Goal: Information Seeking & Learning: Learn about a topic

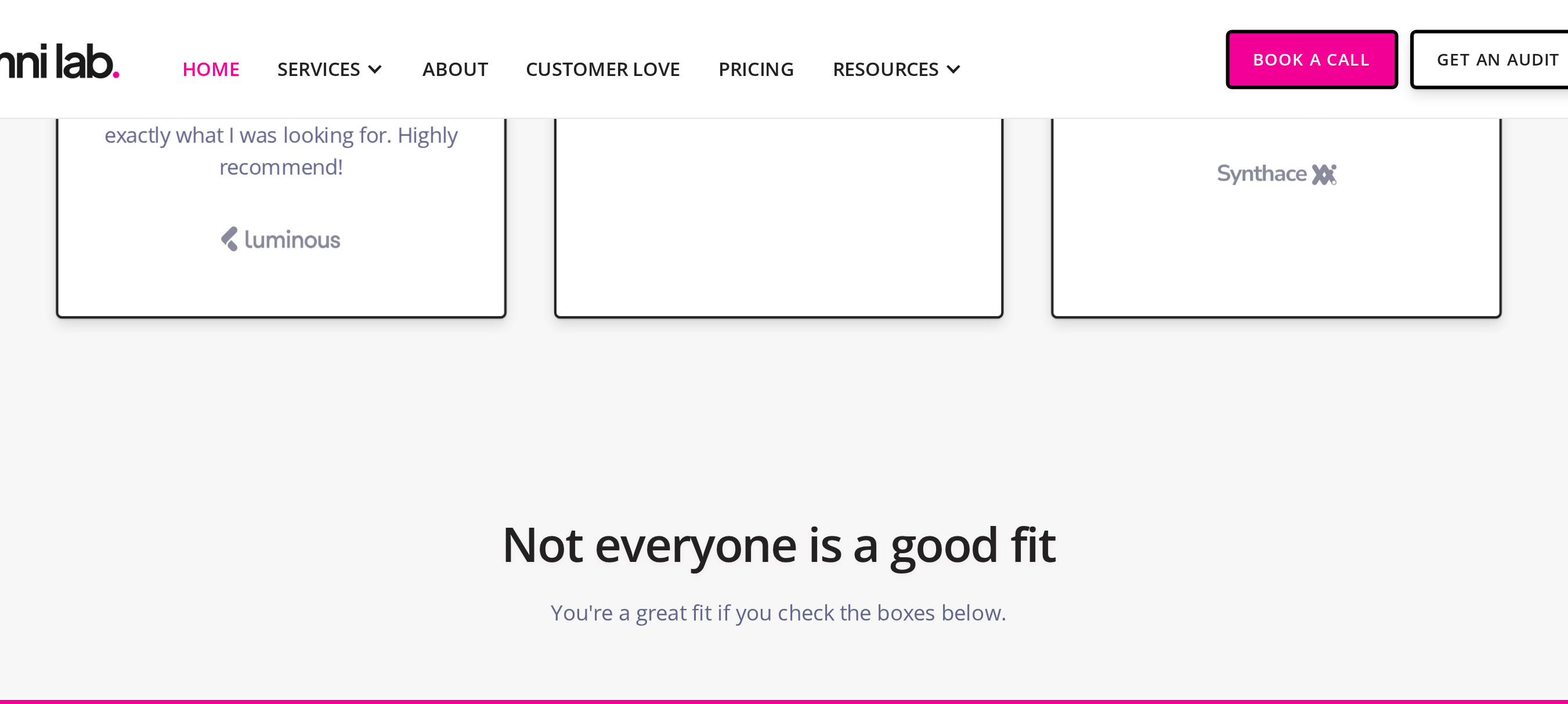
scroll to position [2802, 0]
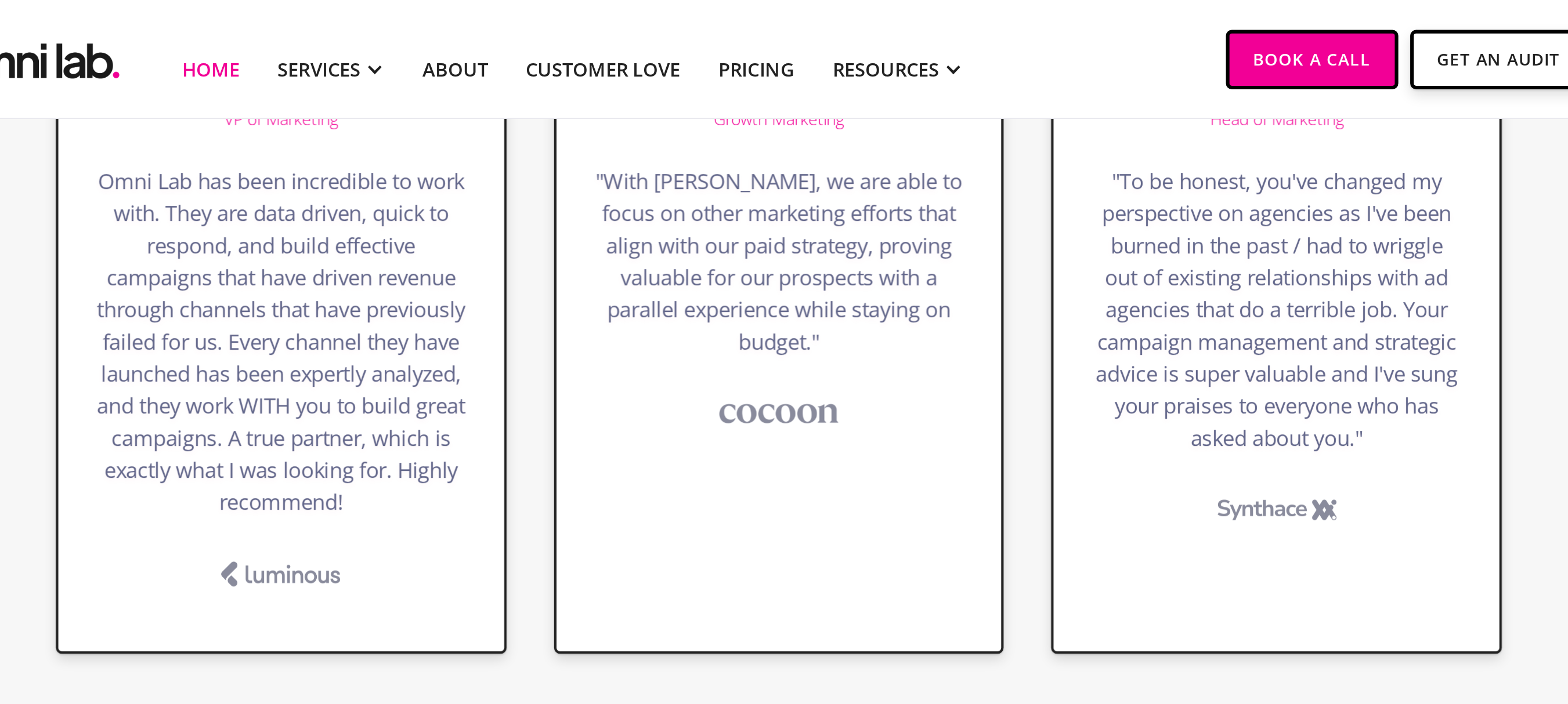
click at [846, 210] on div "Veronica Dominicis Growth Marketing "With Omni, we are able to focus on other m…" at bounding box center [784, 138] width 220 height 361
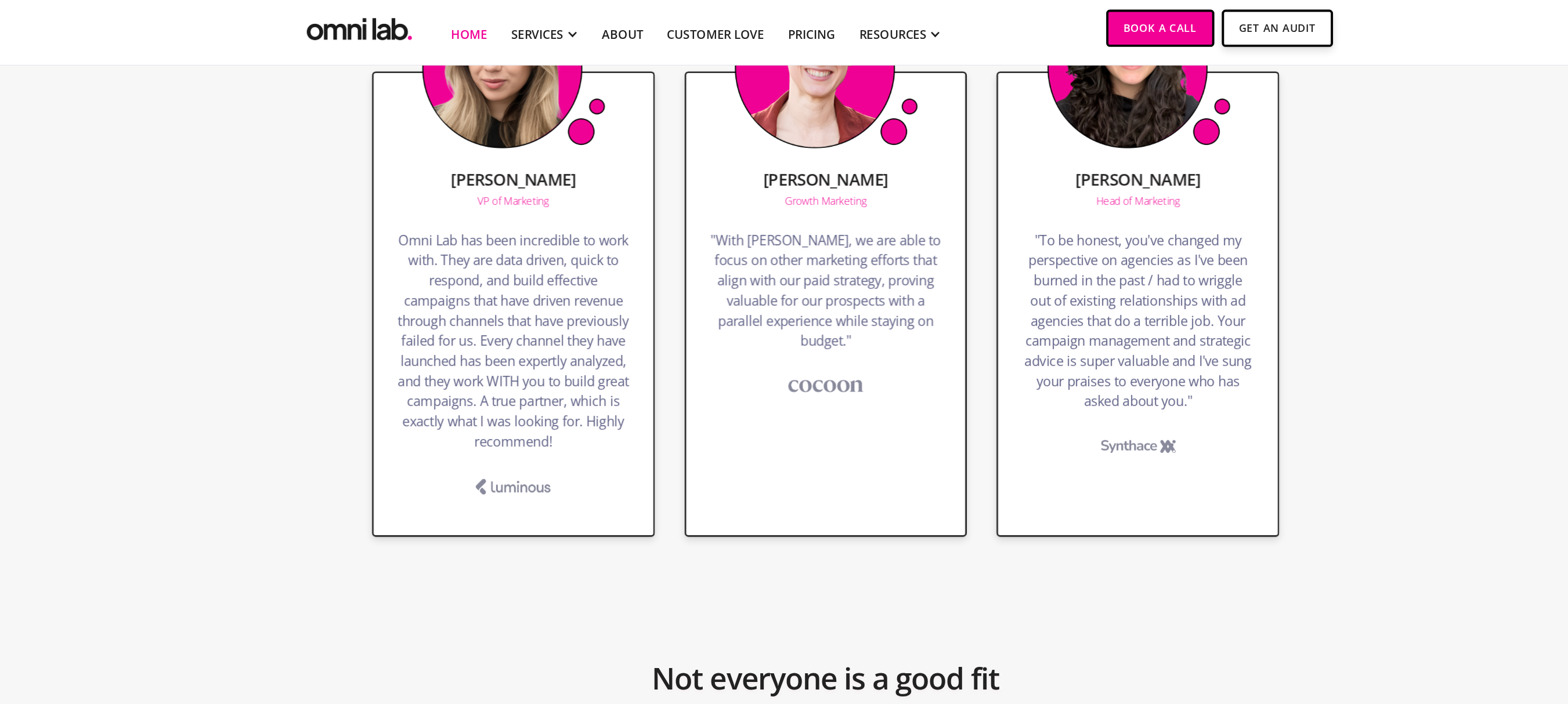
scroll to position [2552, 0]
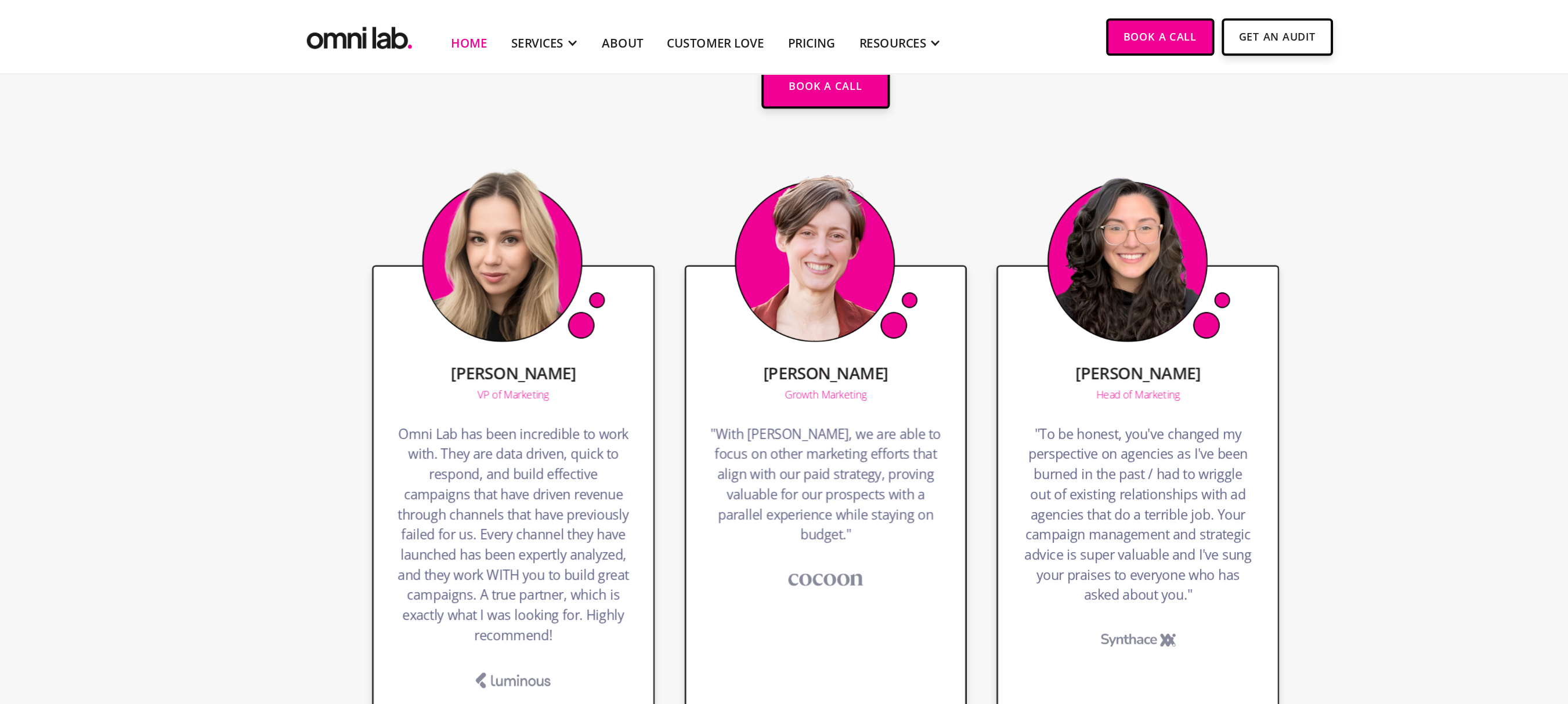
click at [486, 464] on h4 "Omni Lab has been incredible to work with. They are data driven, quick to respo…" at bounding box center [542, 418] width 181 height 178
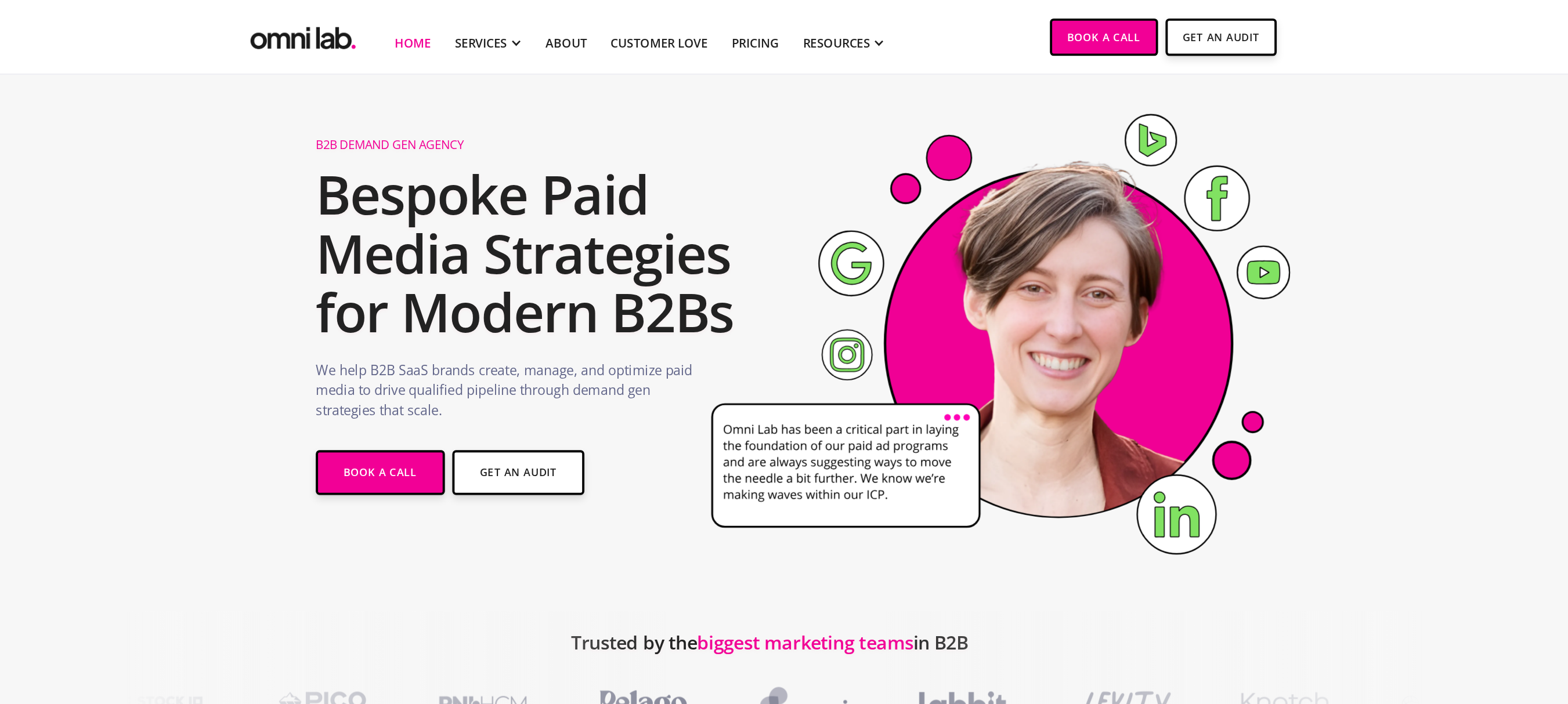
scroll to position [0, 0]
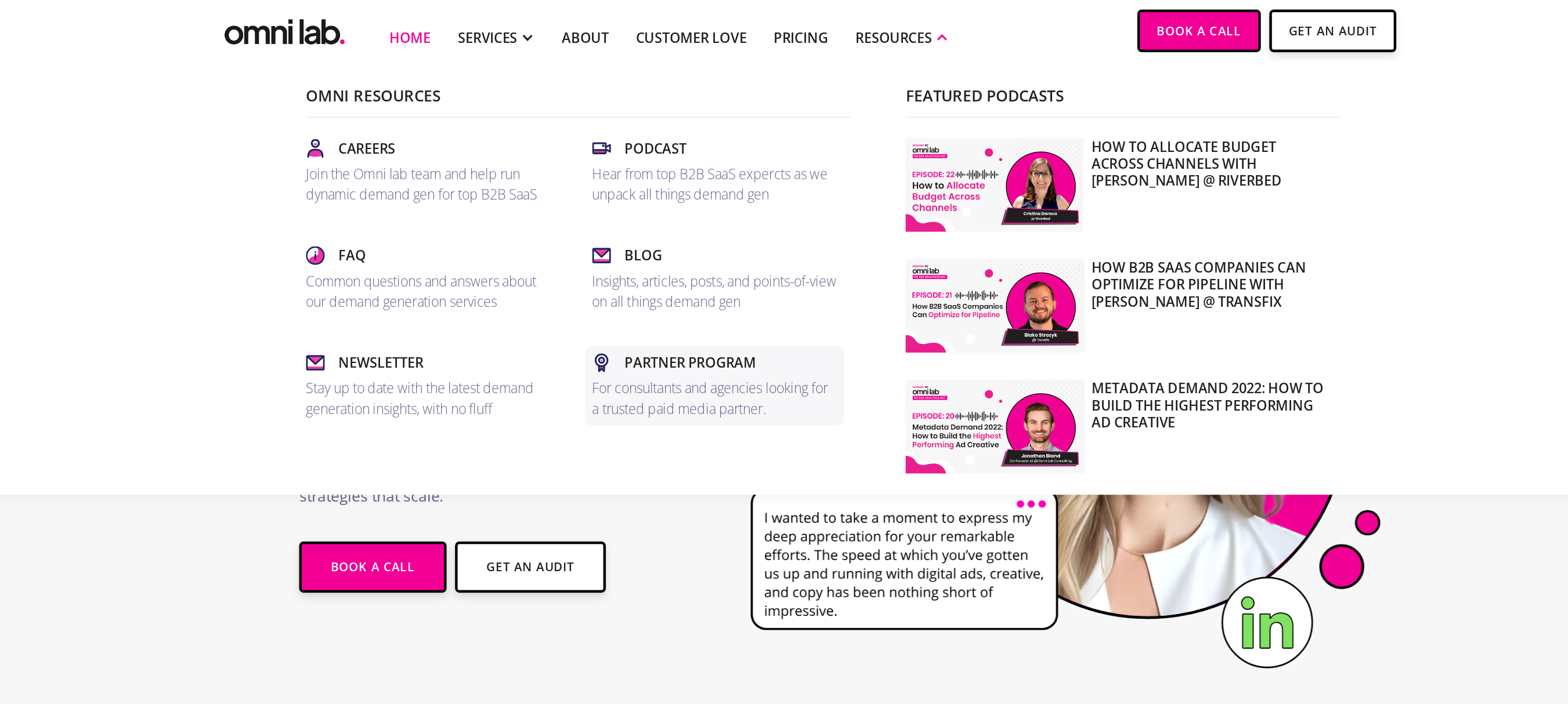
click at [711, 271] on p "For consultants and agencies looking for a trusted paid media partner." at bounding box center [714, 279] width 167 height 28
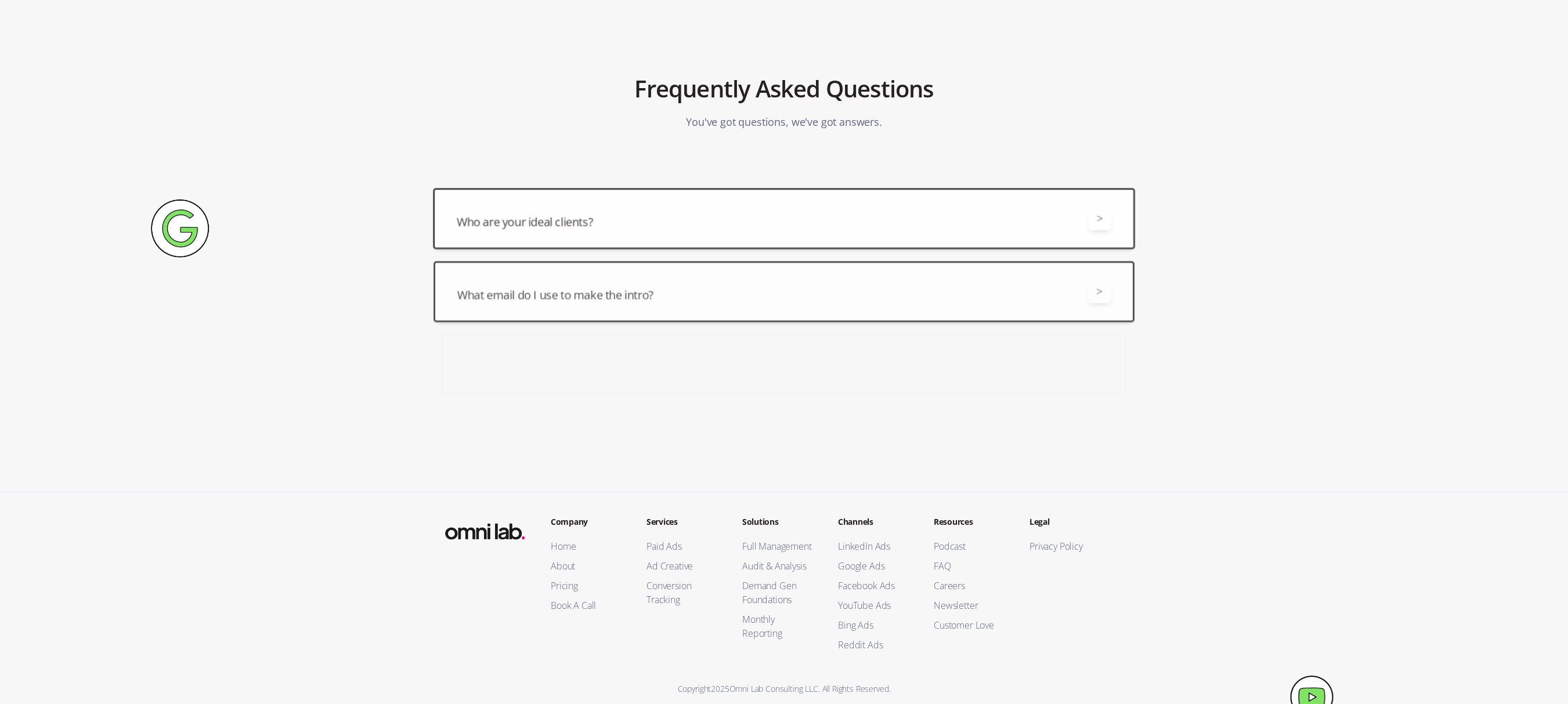
scroll to position [1533, 0]
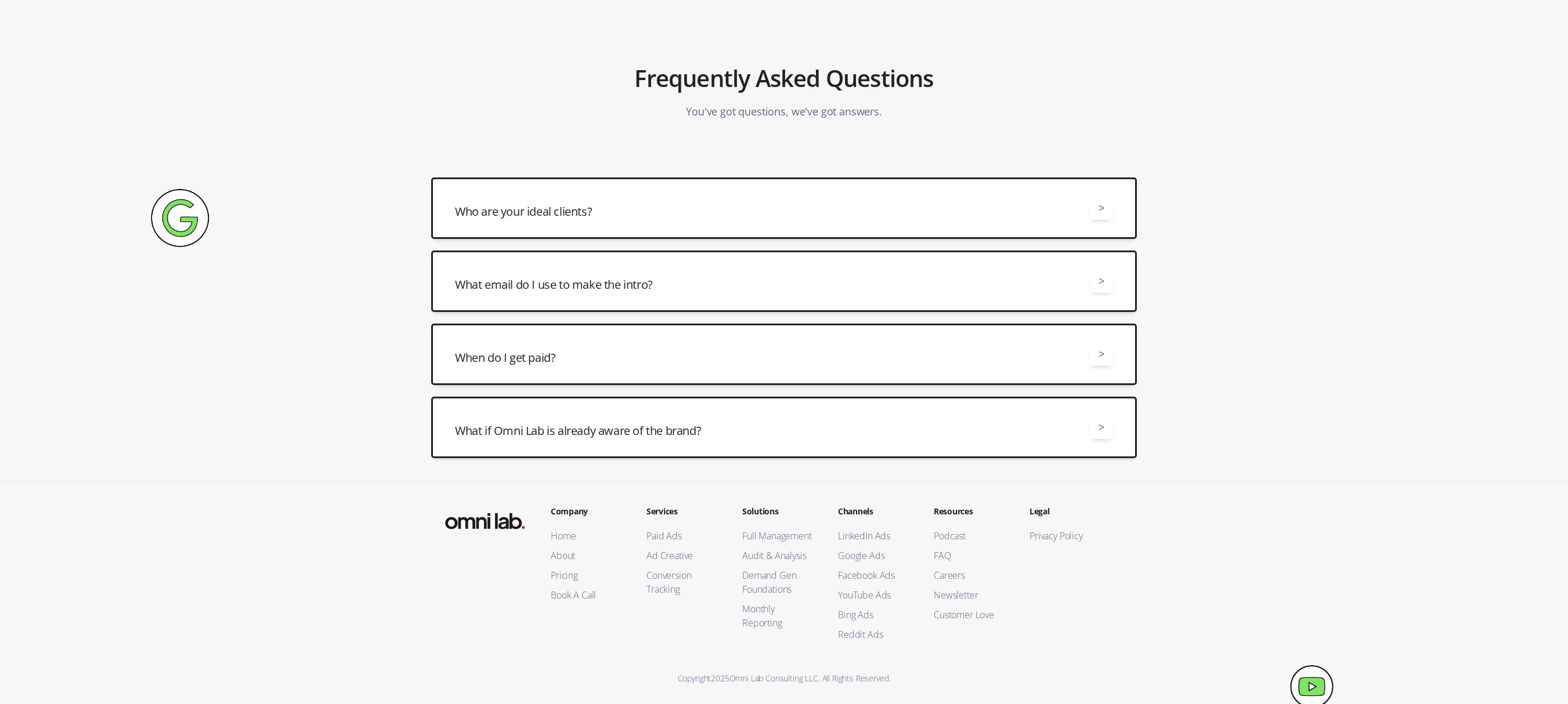
click at [975, 211] on div "Who are your ideal clients? >" at bounding box center [784, 209] width 658 height 23
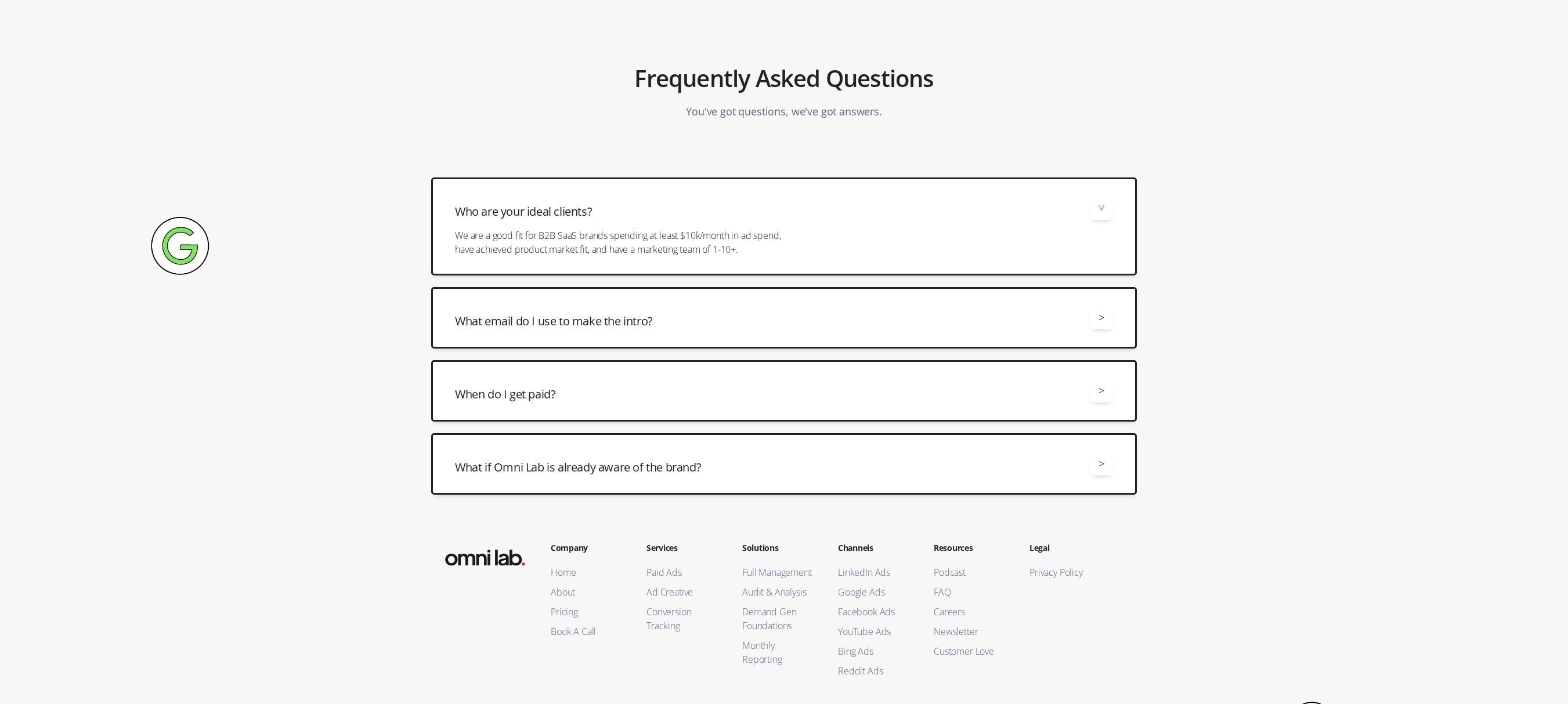
click at [975, 211] on div "Who are your ideal clients? >" at bounding box center [784, 209] width 658 height 23
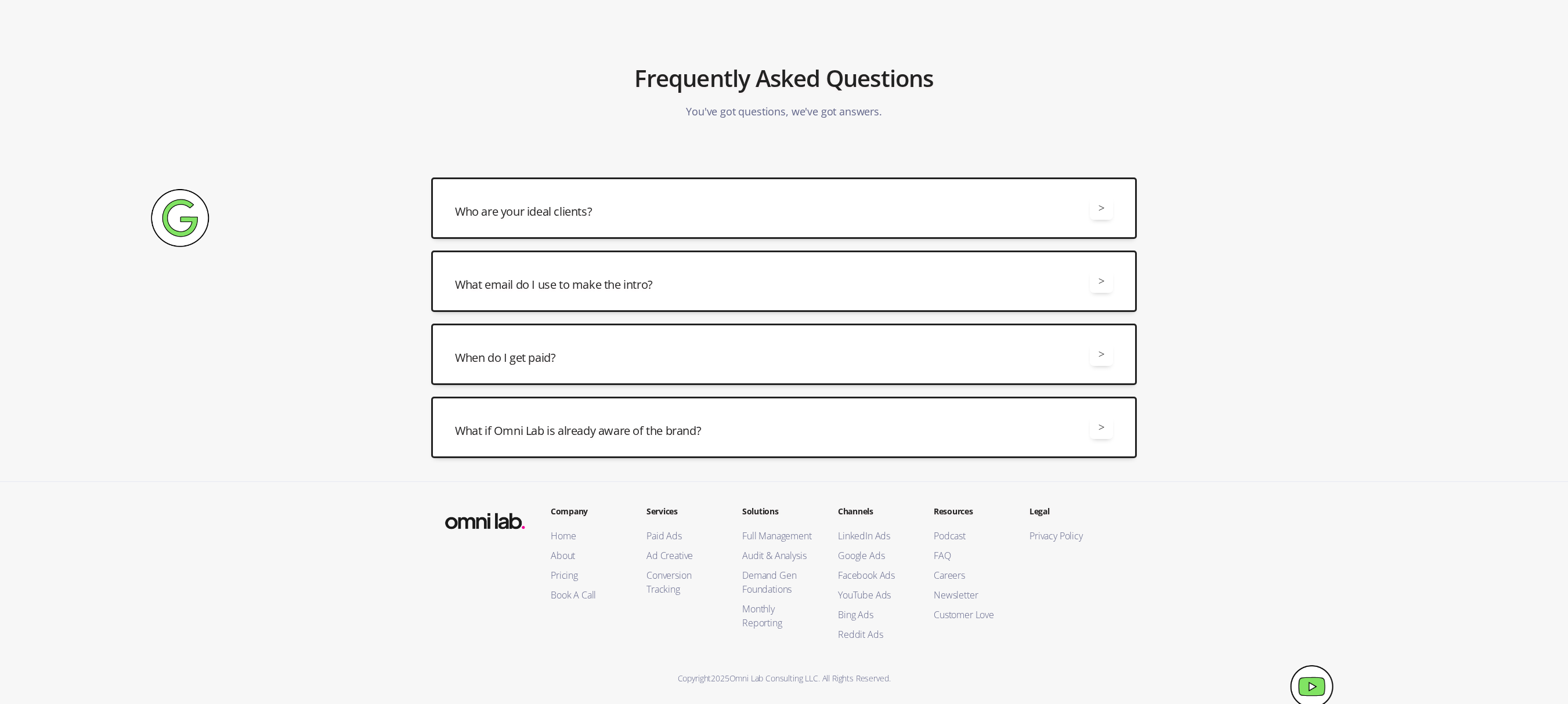
click at [975, 211] on div "Who are your ideal clients? >" at bounding box center [784, 209] width 658 height 23
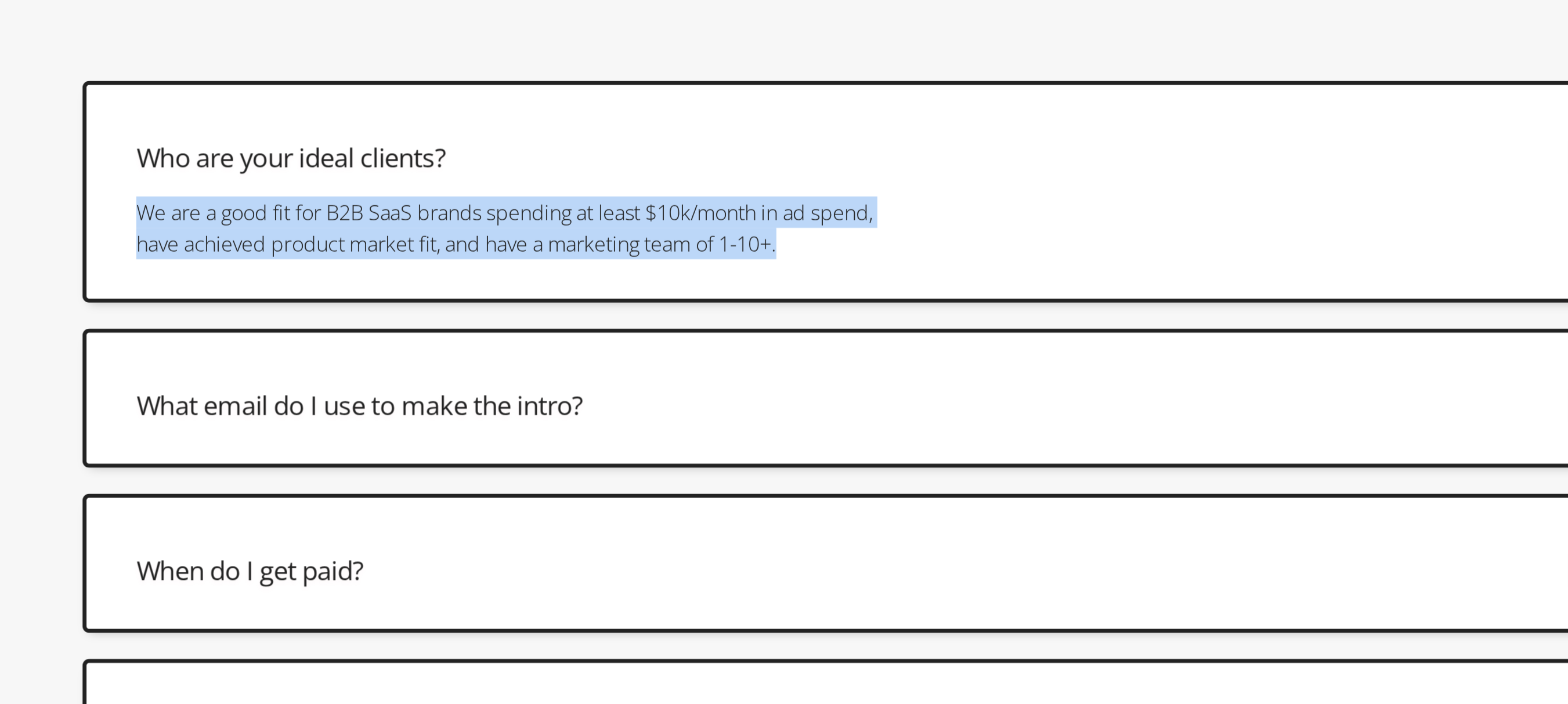
drag, startPoint x: 747, startPoint y: 249, endPoint x: 452, endPoint y: 230, distance: 295.6
click at [452, 230] on div "Who are your ideal clients? > We are a good fit for B2B SaaS brands spending at…" at bounding box center [784, 226] width 705 height 98
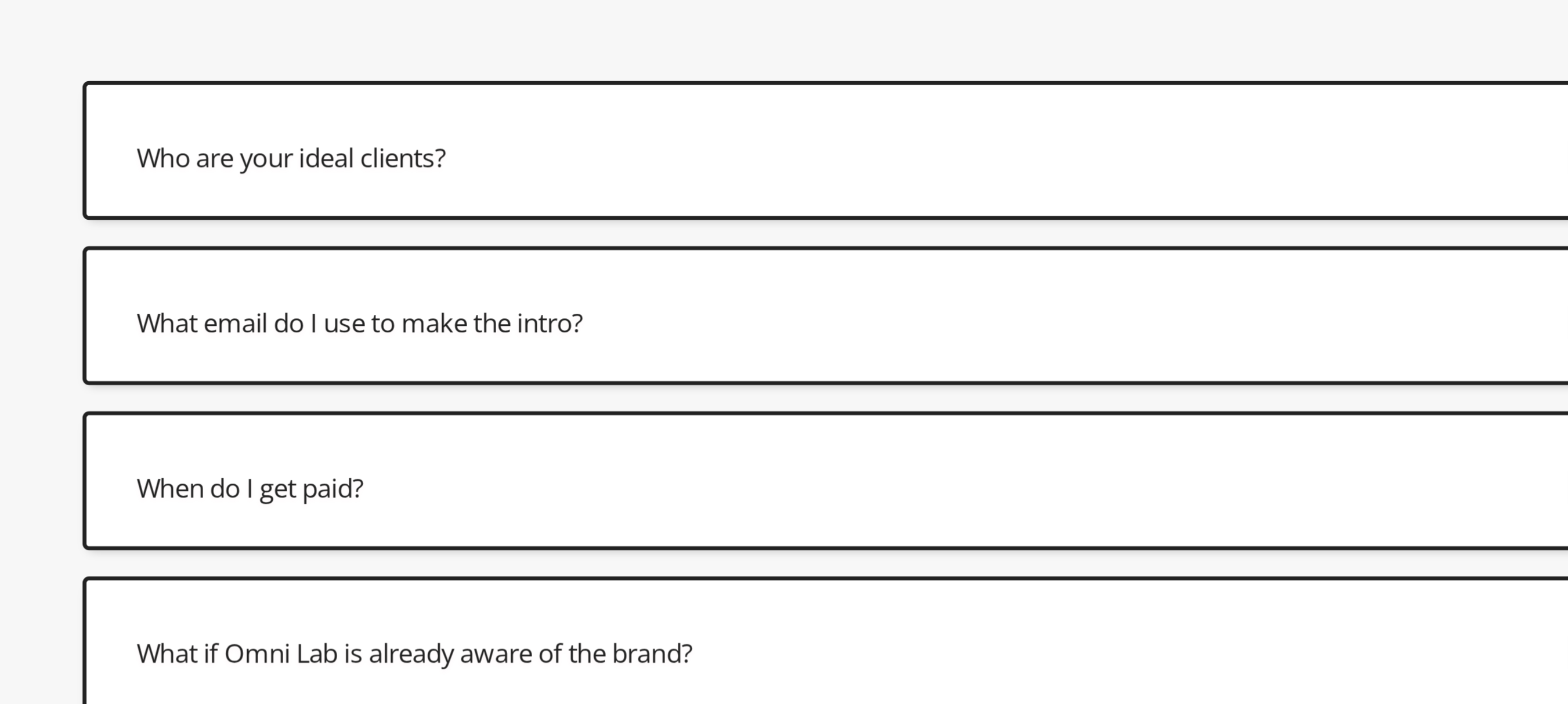
click at [670, 210] on div "Who are your ideal clients? >" at bounding box center [784, 209] width 658 height 23
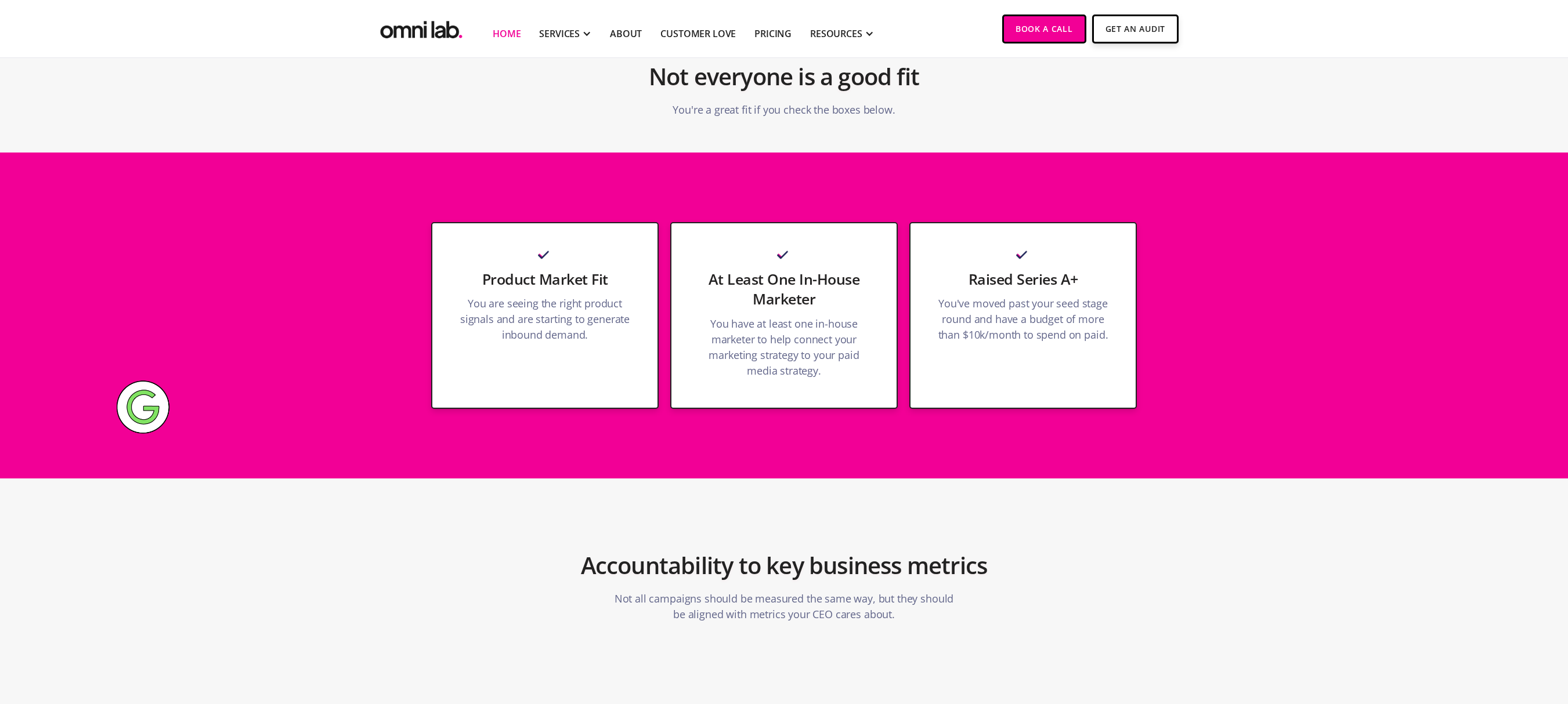
scroll to position [3970, 0]
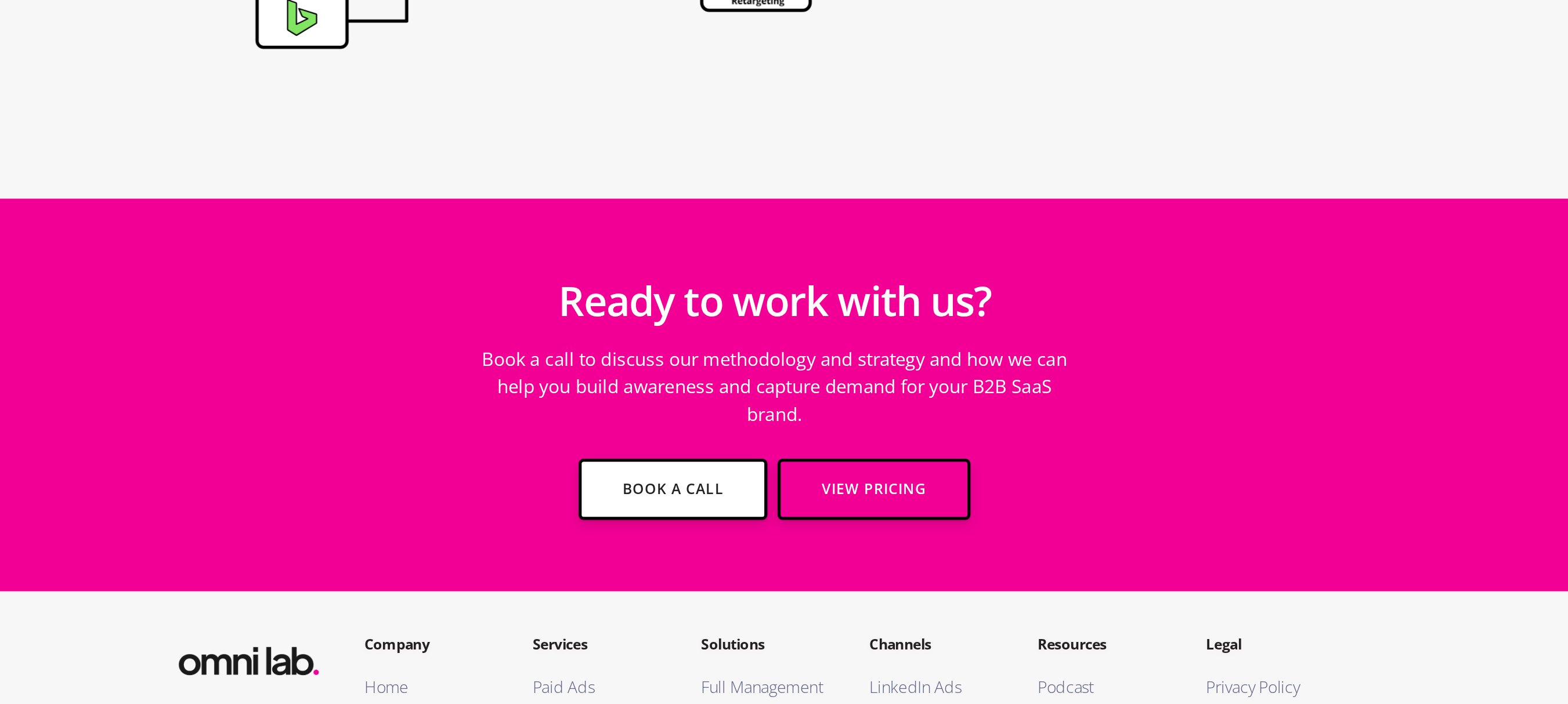
click at [797, 368] on p "Book a call to discuss our methodology and strategy and how we can help you bui…" at bounding box center [784, 379] width 348 height 59
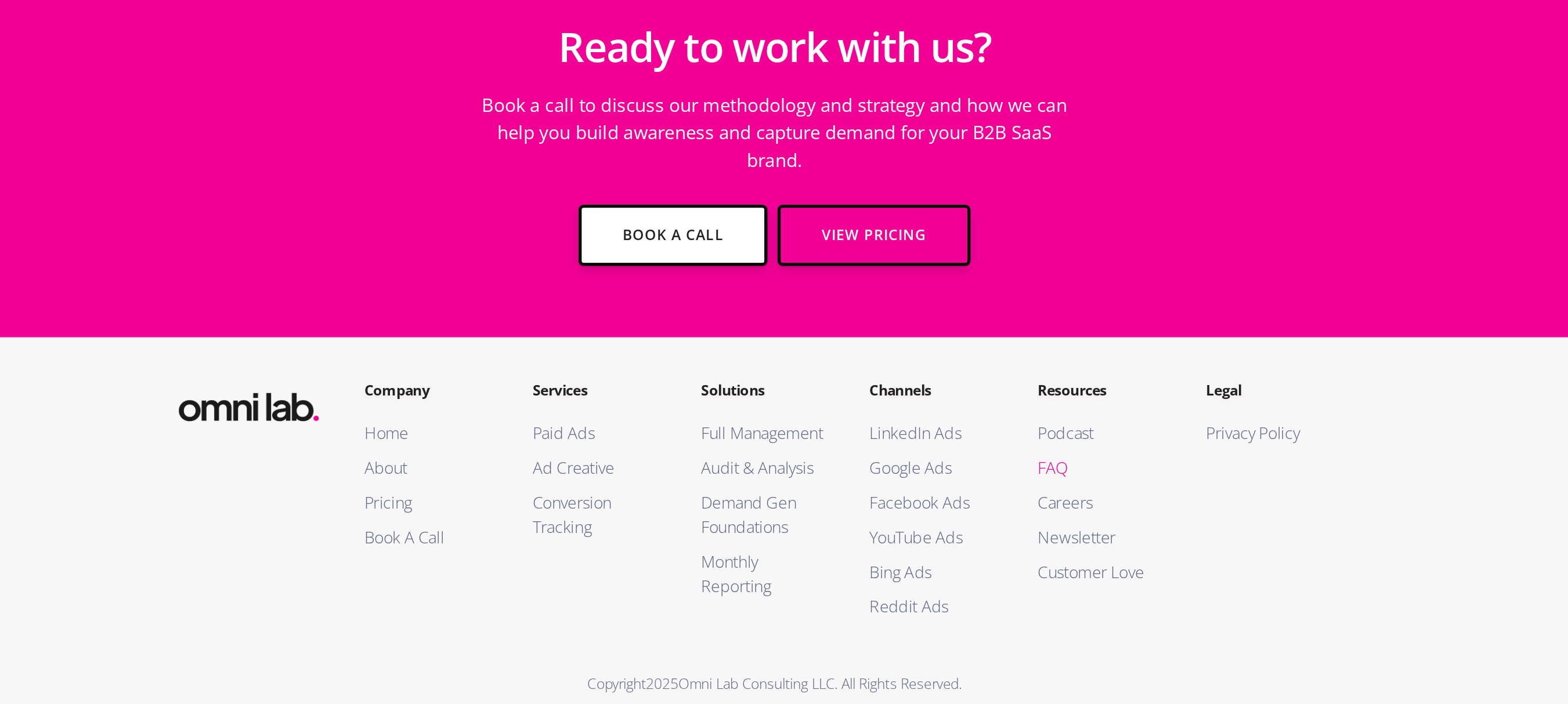
click at [945, 563] on link "FAQ" at bounding box center [970, 569] width 72 height 14
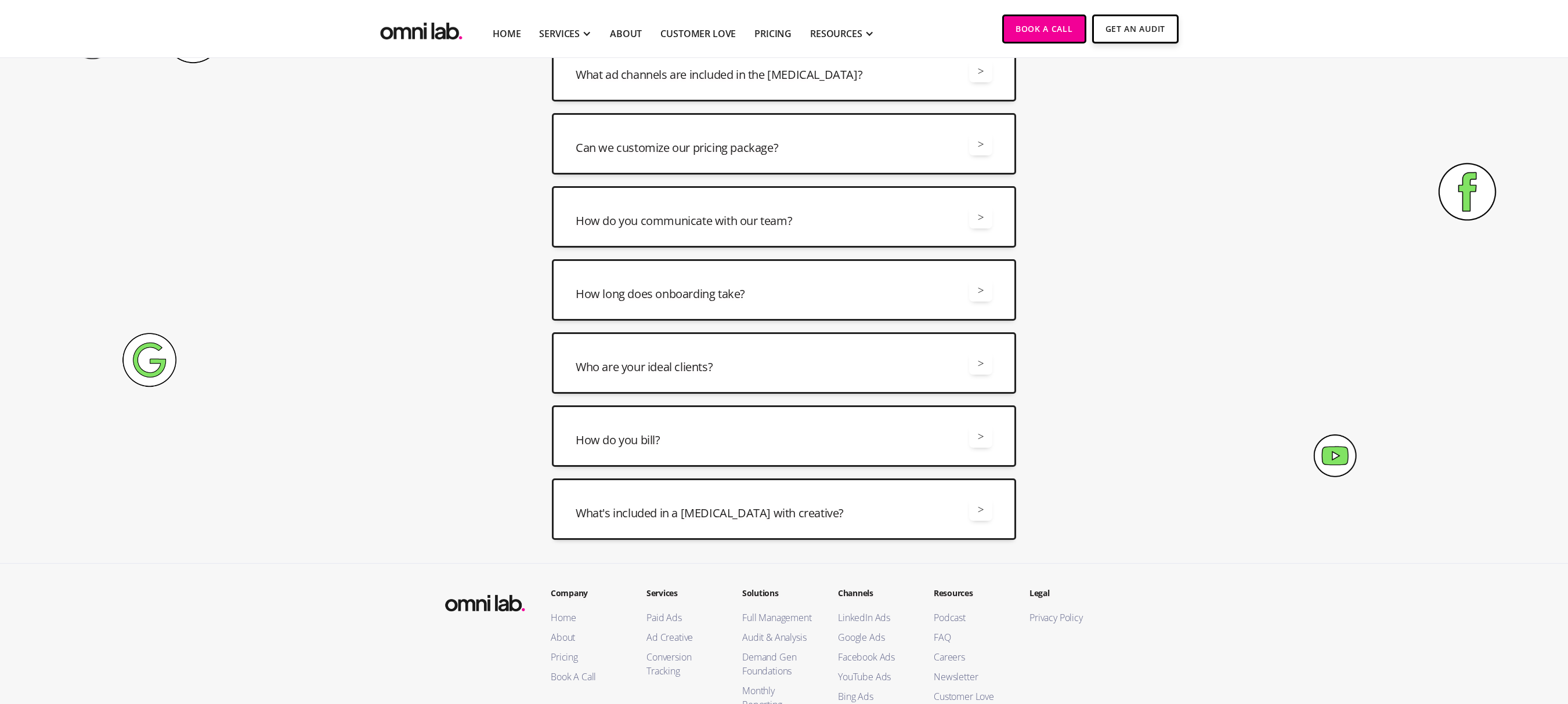
scroll to position [204, 0]
click at [815, 363] on div "Who are your ideal clients? >" at bounding box center [784, 362] width 417 height 23
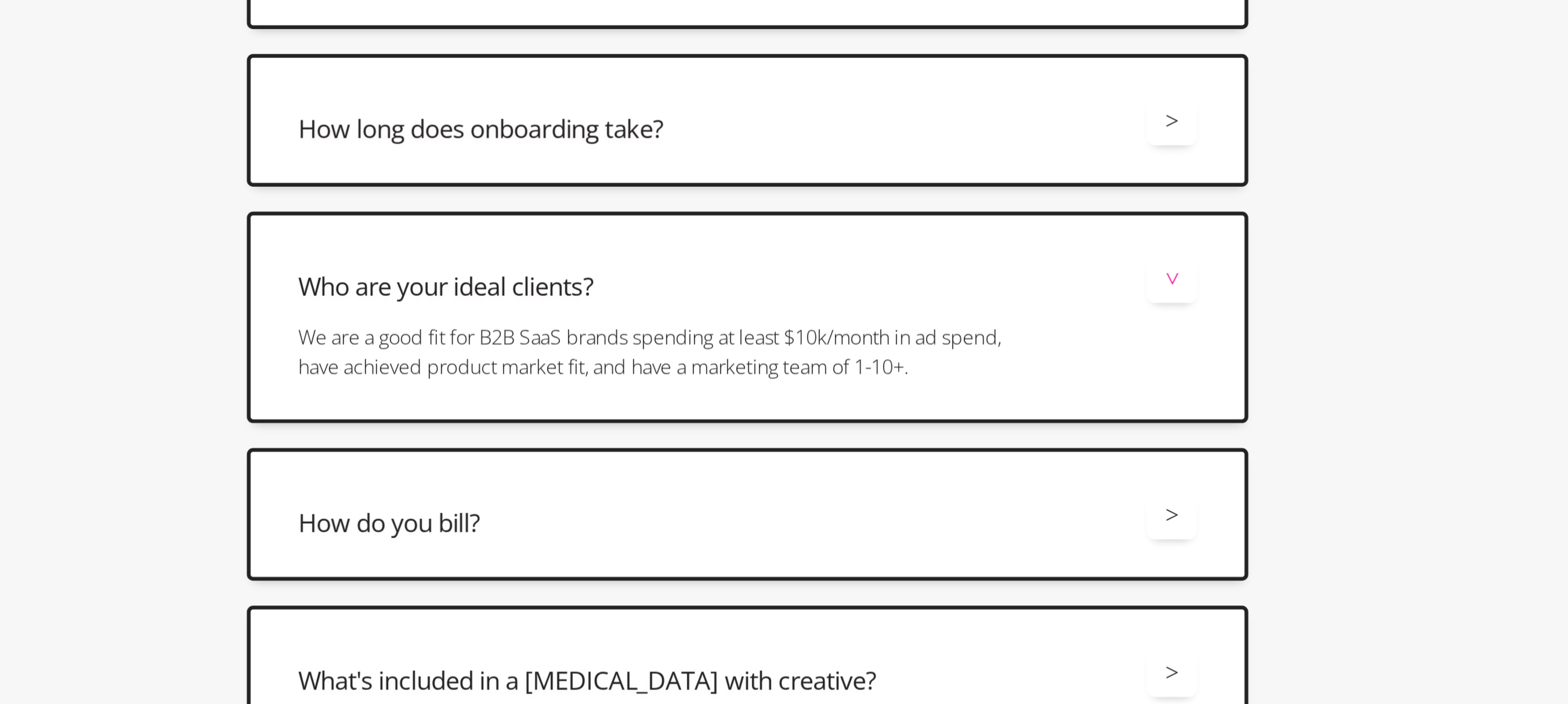
click at [524, 301] on div "What ad channels are included in the [MEDICAL_DATA]? > All retainers include ma…" at bounding box center [784, 306] width 1568 height 583
